Goal: Transaction & Acquisition: Purchase product/service

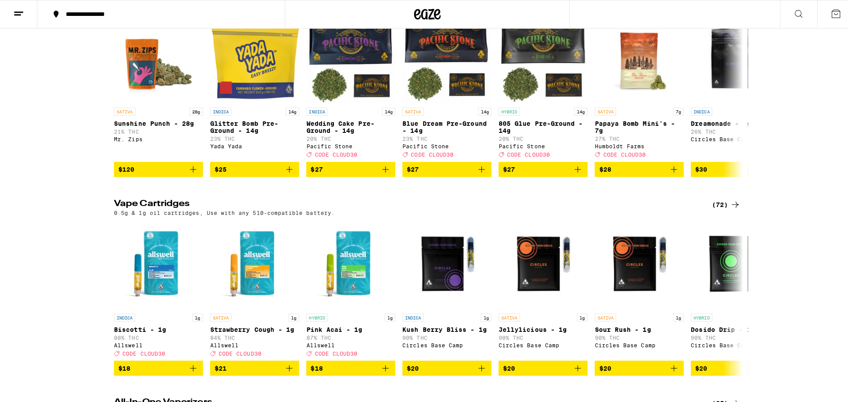
scroll to position [1324, 0]
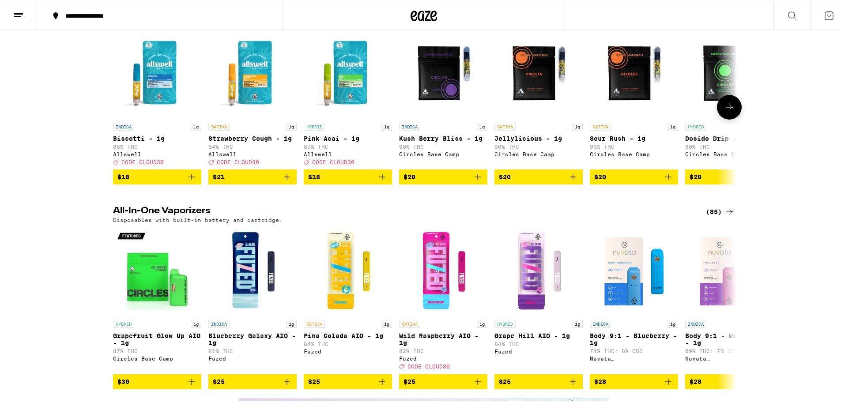
click at [313, 155] on div "Allswell" at bounding box center [348, 153] width 88 height 6
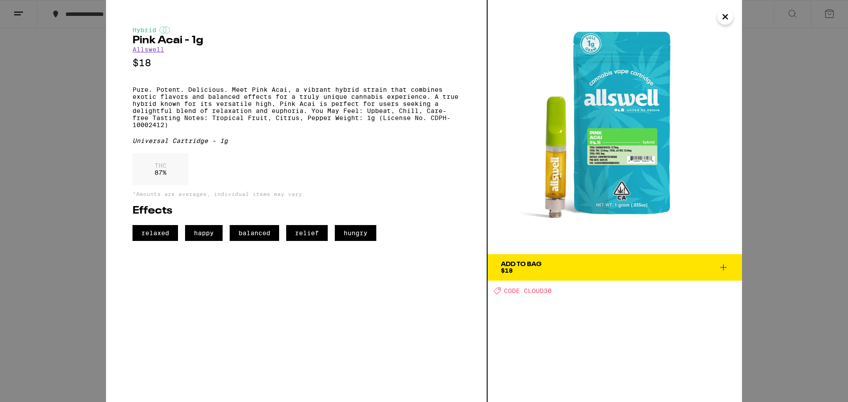
click at [152, 52] on link "Allswell" at bounding box center [148, 49] width 32 height 7
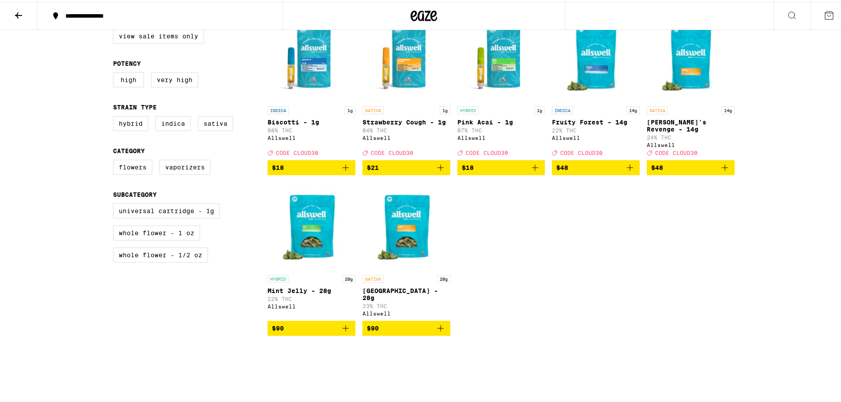
scroll to position [265, 0]
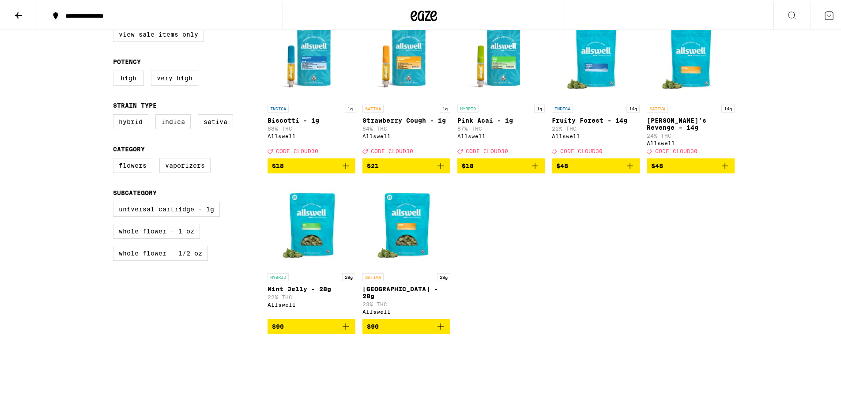
click at [340, 159] on icon "Add to bag" at bounding box center [345, 164] width 11 height 11
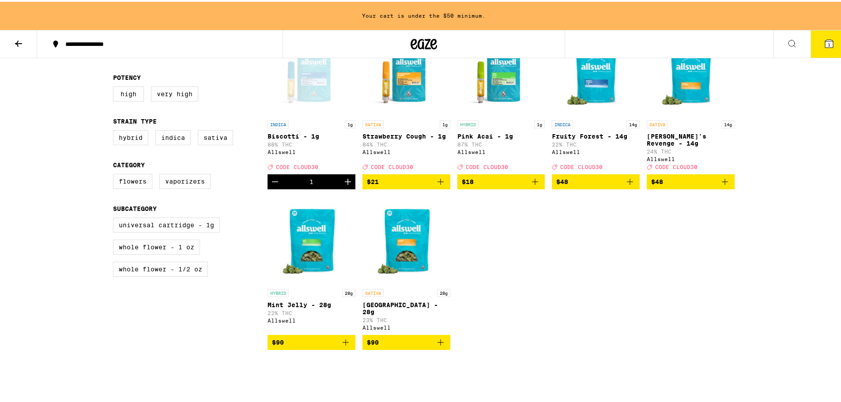
scroll to position [249, 0]
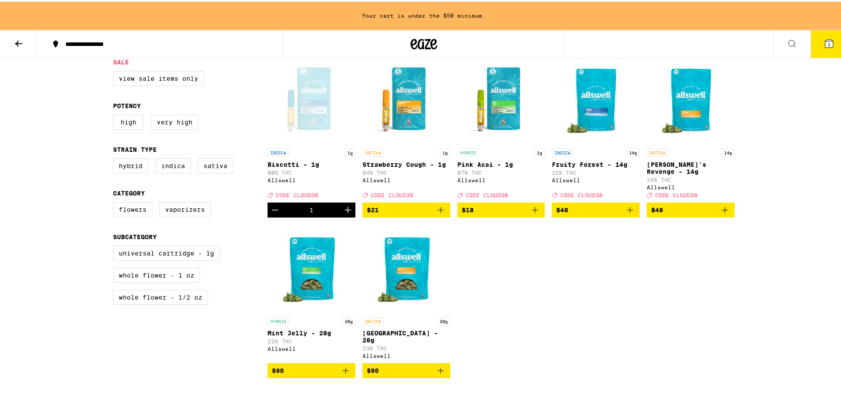
click at [535, 207] on icon "Add to bag" at bounding box center [535, 208] width 11 height 11
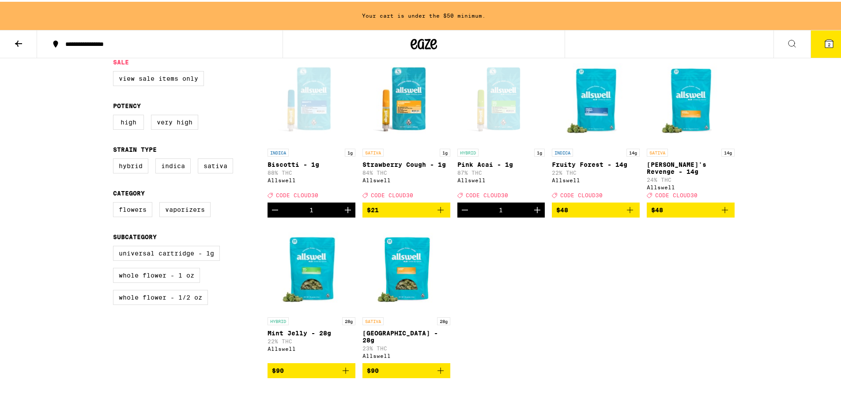
click at [725, 208] on icon "Add to bag" at bounding box center [725, 208] width 11 height 11
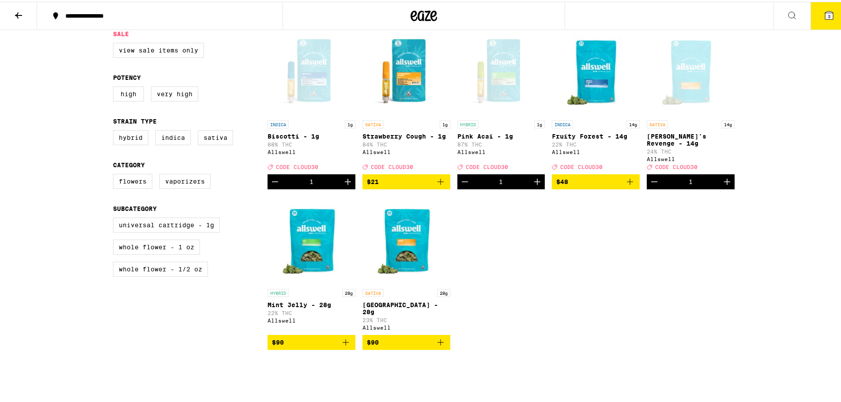
scroll to position [221, 0]
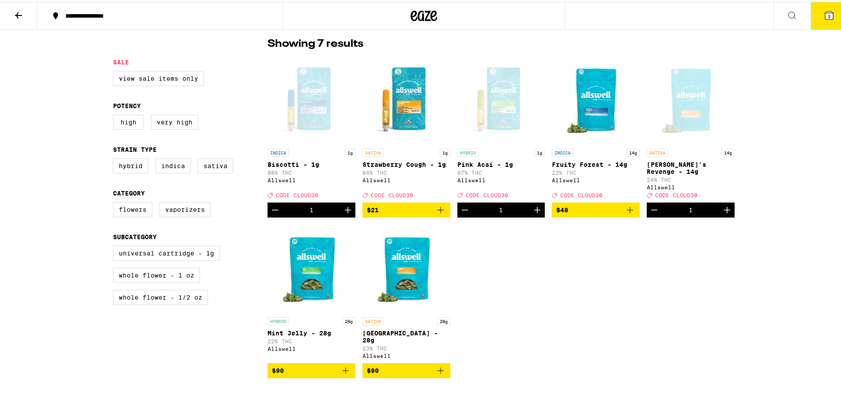
click at [824, 7] on button "3" at bounding box center [828, 13] width 37 height 27
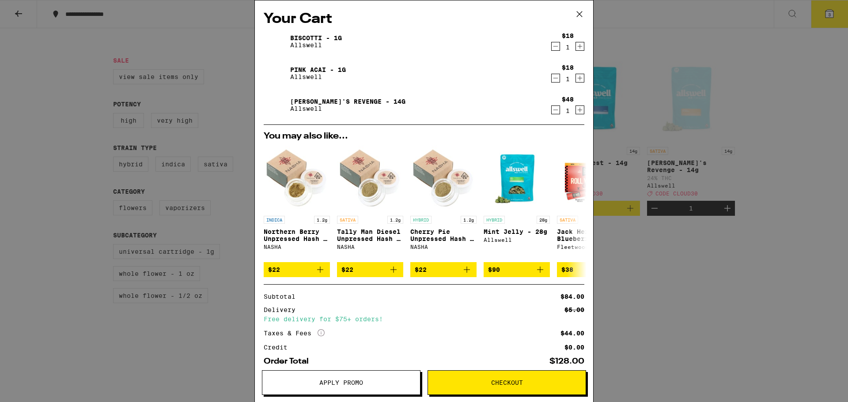
click at [375, 385] on span "Apply Promo" at bounding box center [341, 383] width 158 height 6
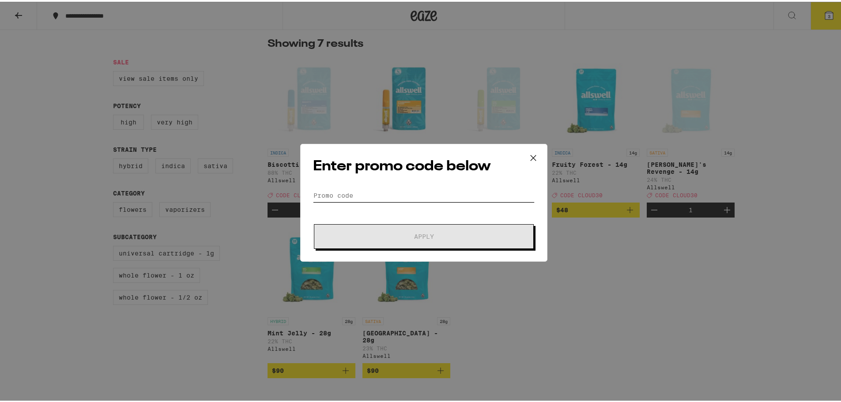
click at [373, 196] on input "Promo Code" at bounding box center [424, 193] width 222 height 13
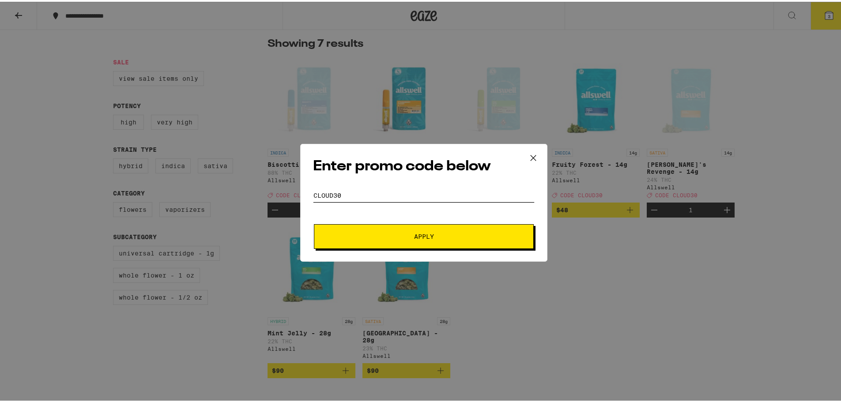
type input "CLOUD30"
click at [390, 228] on button "Apply" at bounding box center [424, 234] width 220 height 25
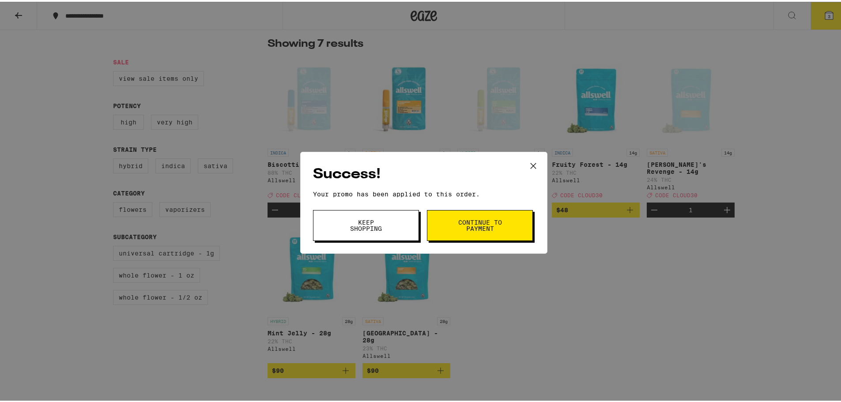
click at [481, 227] on span "Continue to payment" at bounding box center [479, 224] width 45 height 12
